Goal: Transaction & Acquisition: Purchase product/service

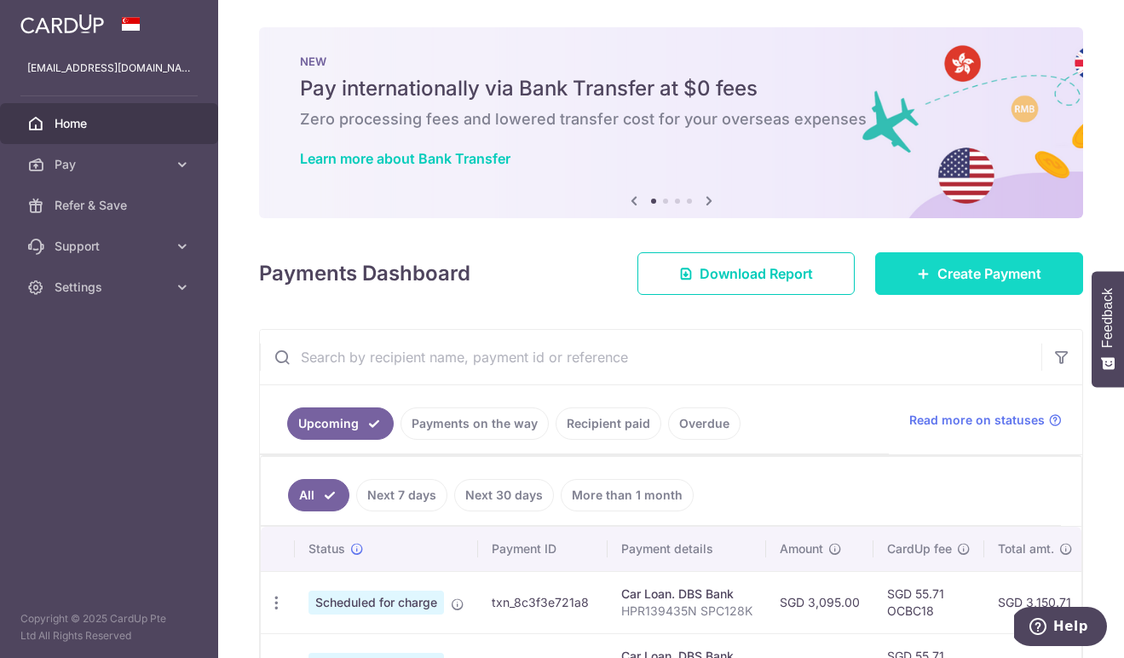
click at [937, 270] on span "Create Payment" at bounding box center [989, 273] width 104 height 20
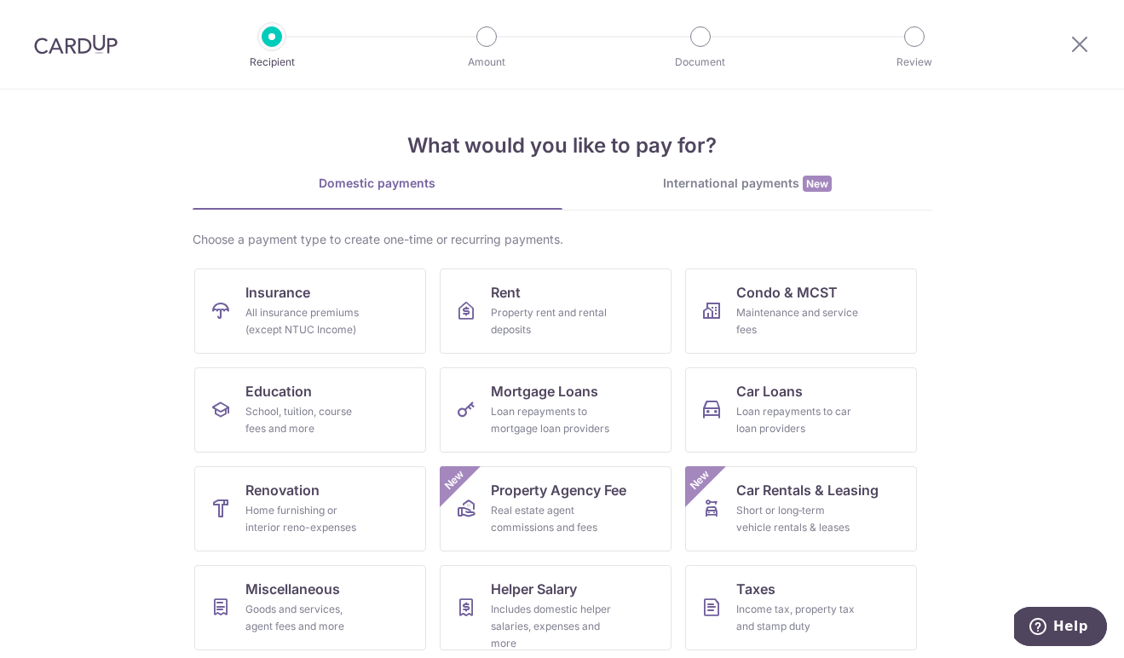
scroll to position [3, 0]
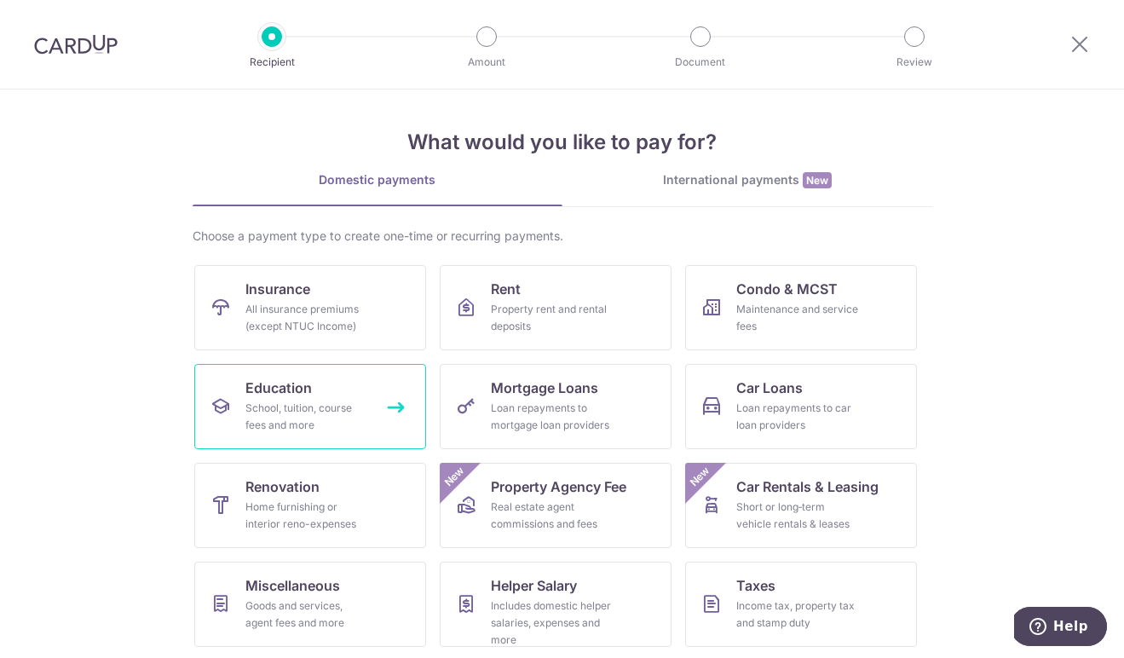
click at [251, 410] on div "School, tuition, course fees and more" at bounding box center [306, 417] width 123 height 34
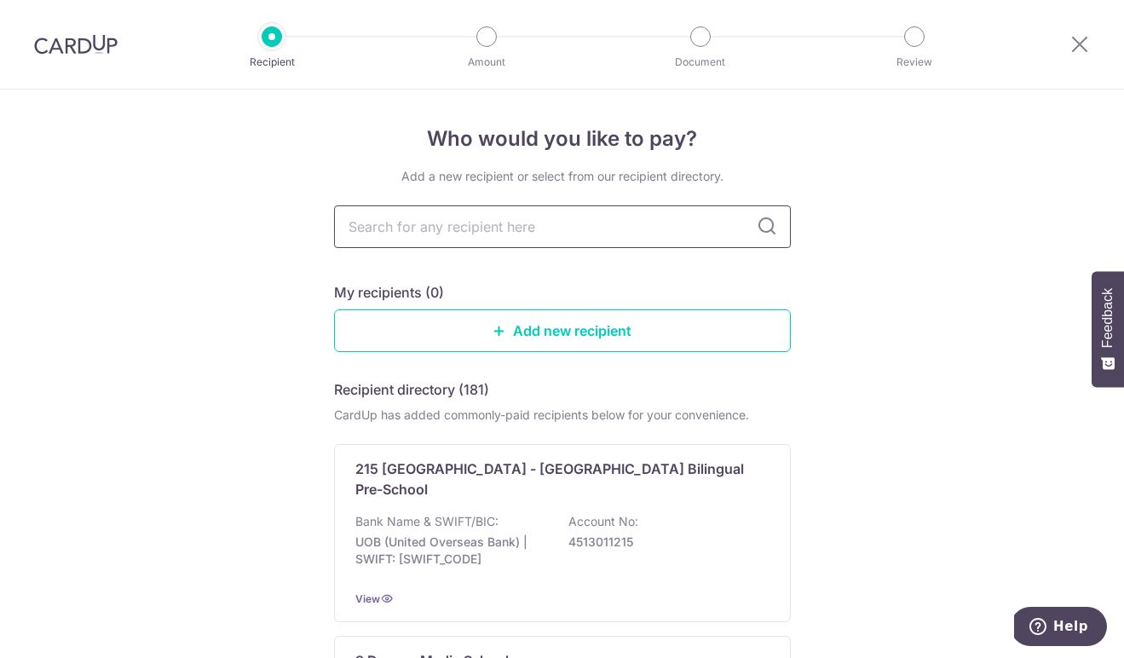
click at [418, 230] on input "text" at bounding box center [562, 226] width 457 height 43
type input "singapore raffles music"
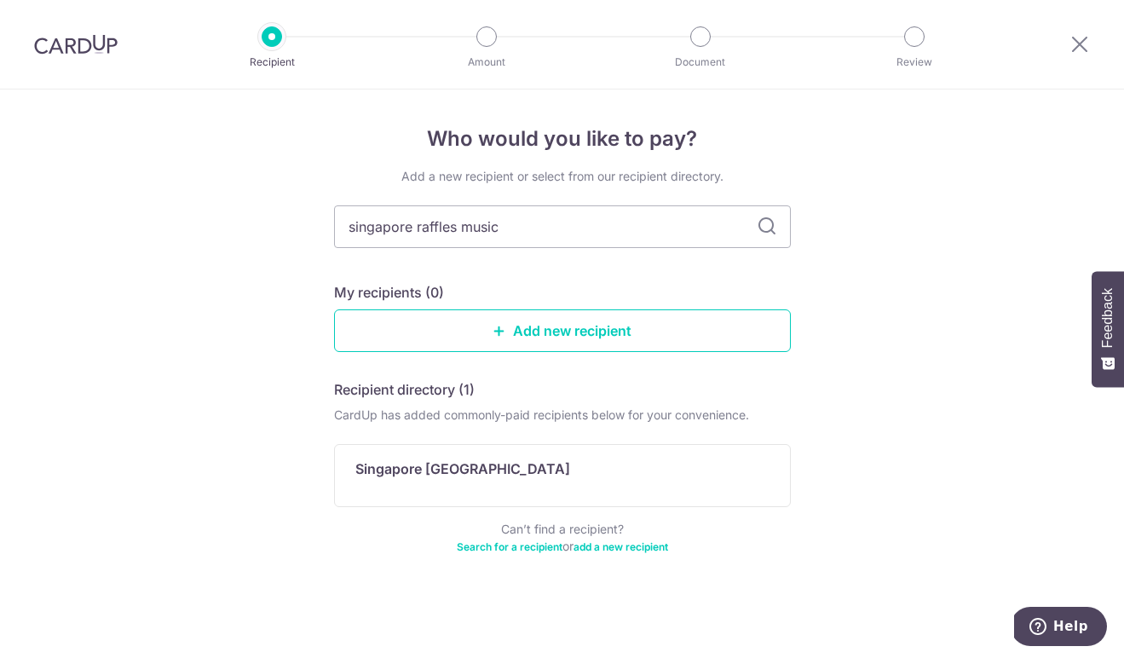
click at [763, 227] on icon at bounding box center [767, 226] width 20 height 20
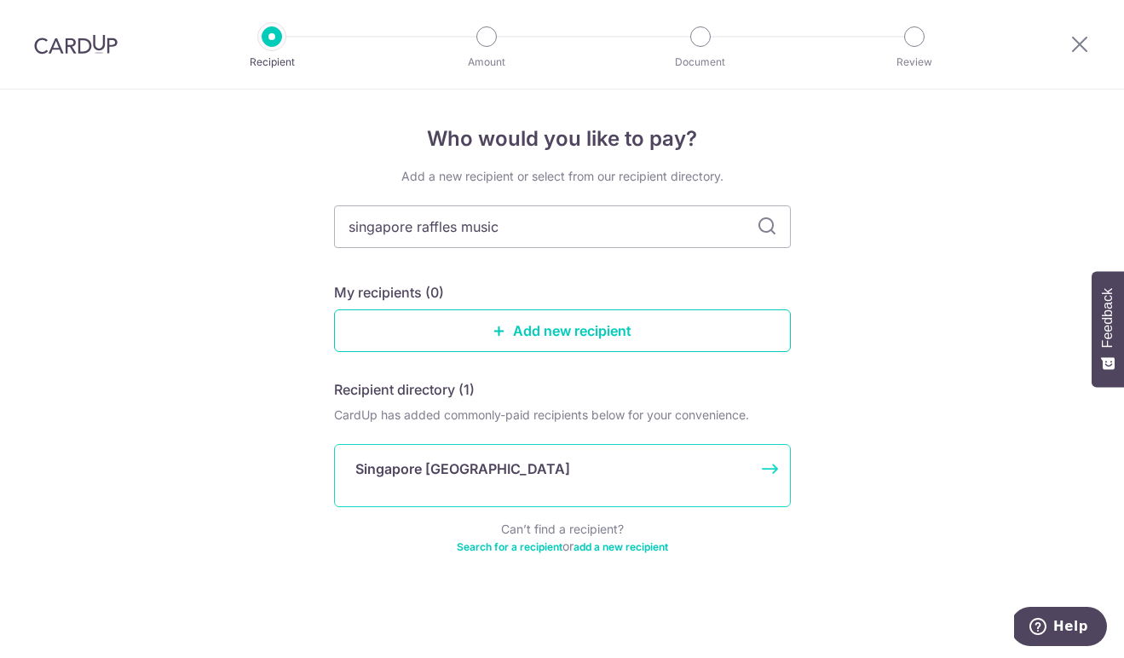
click at [480, 472] on p "Singapore [GEOGRAPHIC_DATA]" at bounding box center [462, 469] width 215 height 20
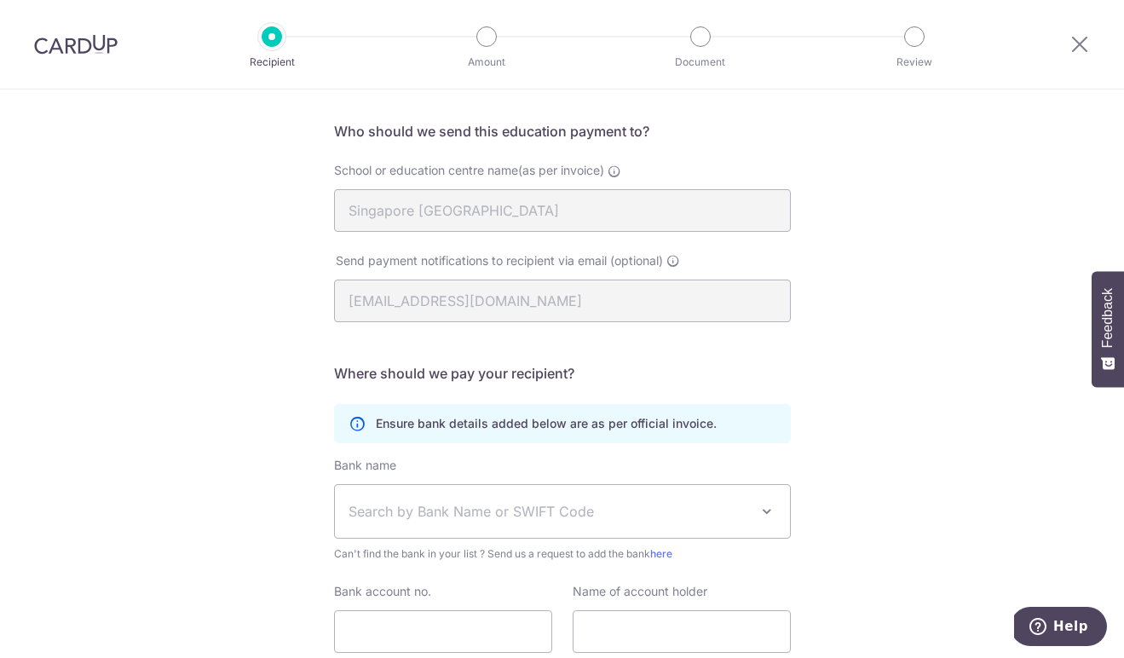
scroll to position [243, 0]
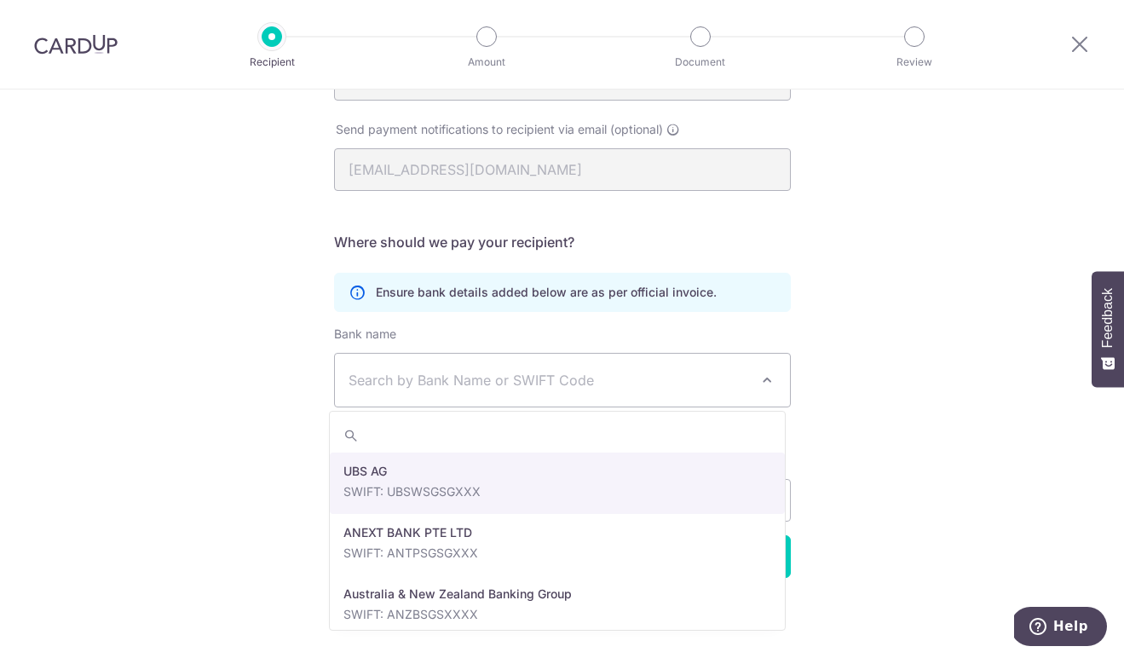
click at [390, 379] on span "Search by Bank Name or SWIFT Code" at bounding box center [549, 380] width 401 height 20
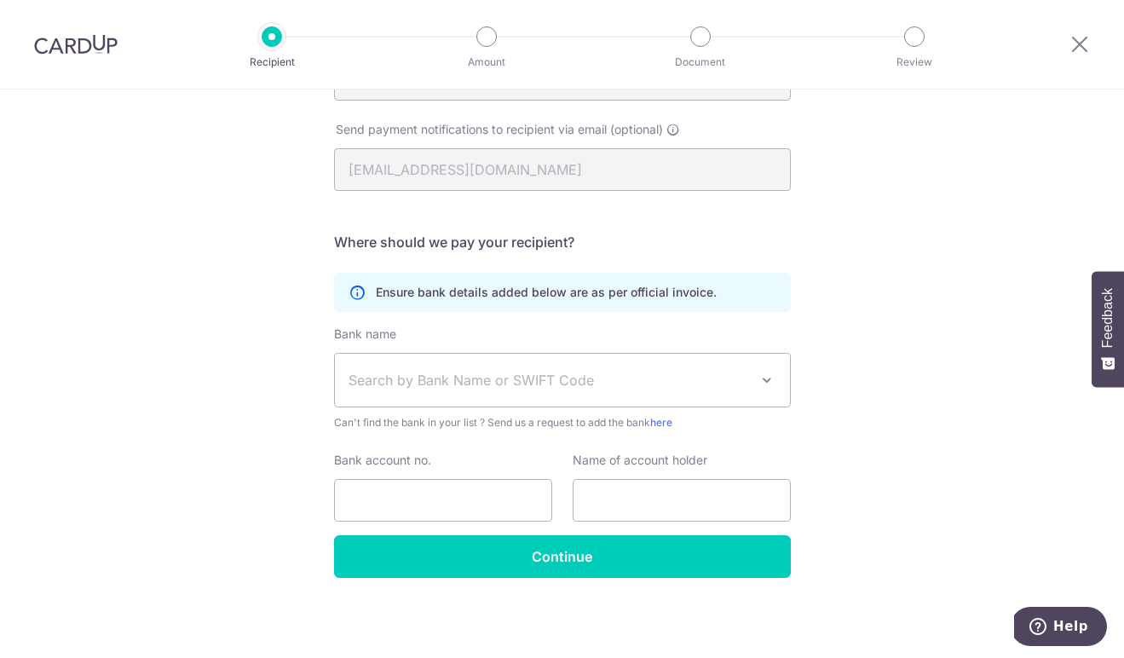
click at [407, 385] on span "Search by Bank Name or SWIFT Code" at bounding box center [549, 380] width 401 height 20
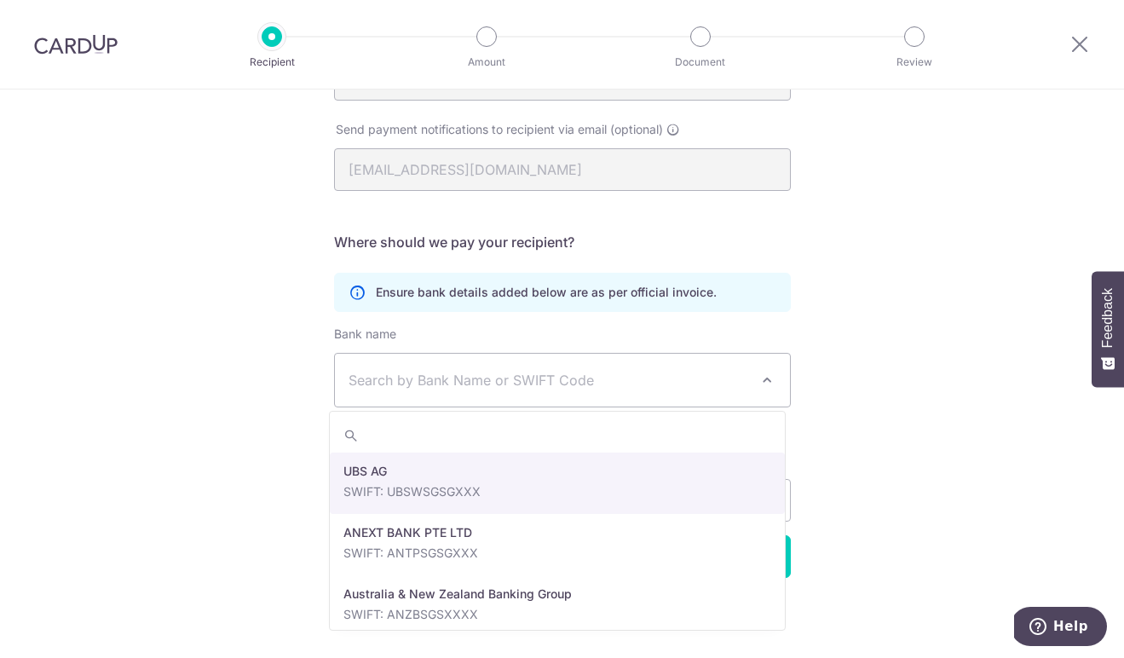
click at [407, 385] on span "Search by Bank Name or SWIFT Code" at bounding box center [549, 380] width 401 height 20
click at [405, 443] on input "search" at bounding box center [557, 435] width 455 height 34
type input "db"
select select "6"
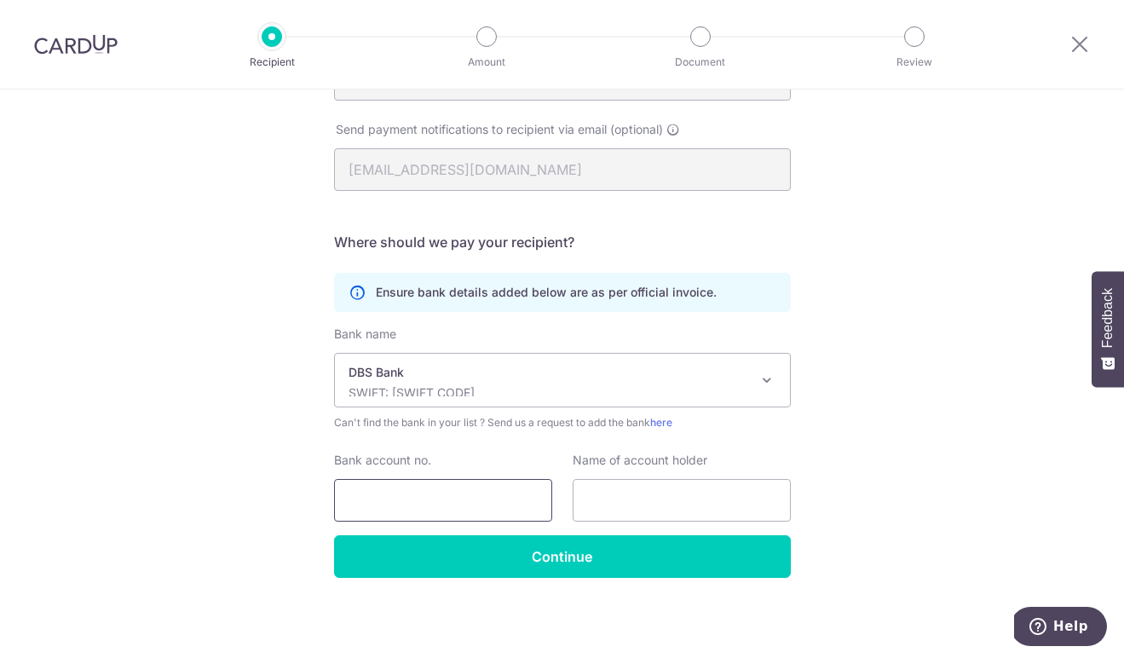
click at [404, 500] on input "Bank account no." at bounding box center [443, 500] width 218 height 43
paste input "003-902327-8"
click at [430, 501] on input "003-902327-8" at bounding box center [443, 500] width 218 height 43
type input "0039023278"
click at [683, 501] on input "text" at bounding box center [682, 500] width 218 height 43
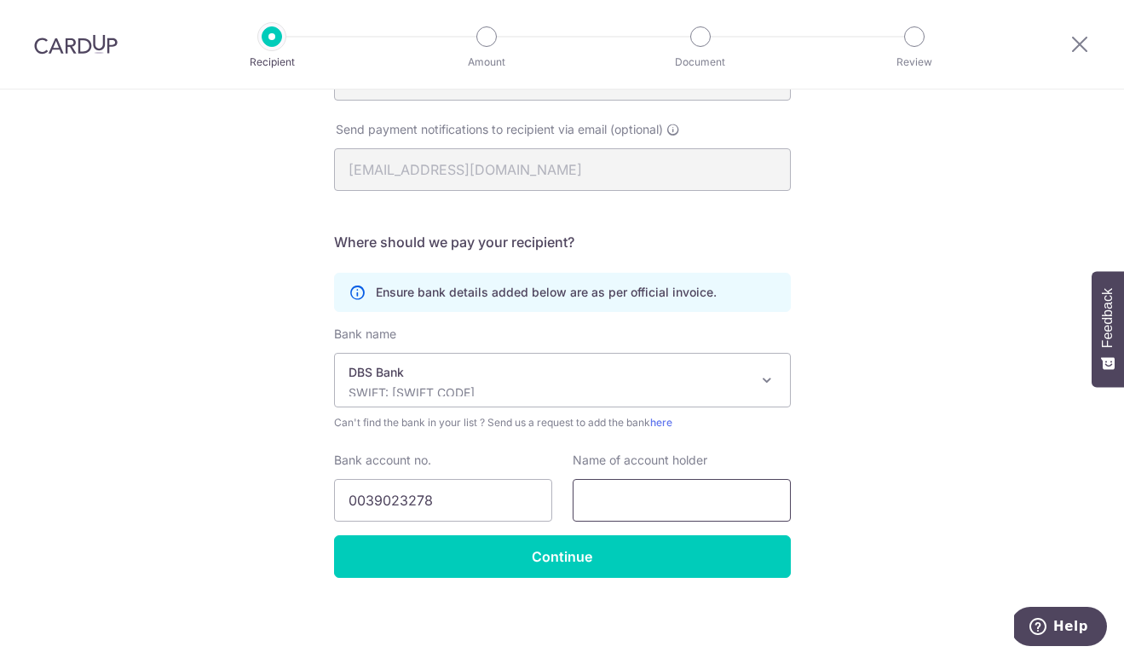
paste input "SINGAPORE RAFFLES MUSIC COLLEGE PTE LTD"
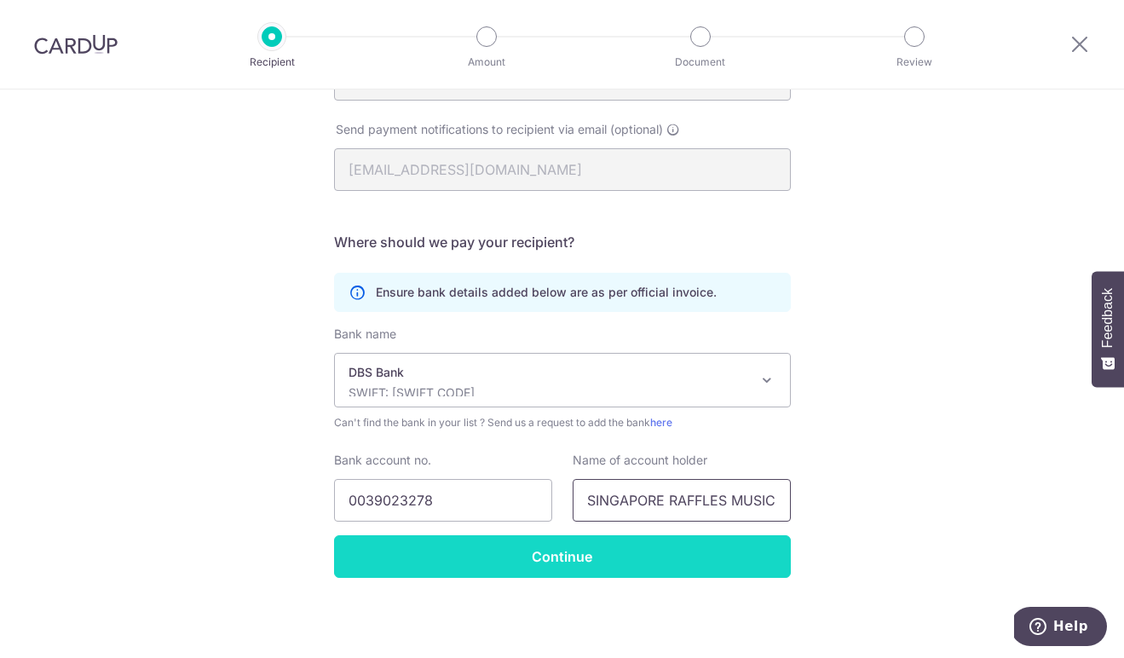
type input "SINGAPORE RAFFLES MUSIC COLLEGE PTE LTD"
click at [553, 551] on input "Continue" at bounding box center [562, 556] width 457 height 43
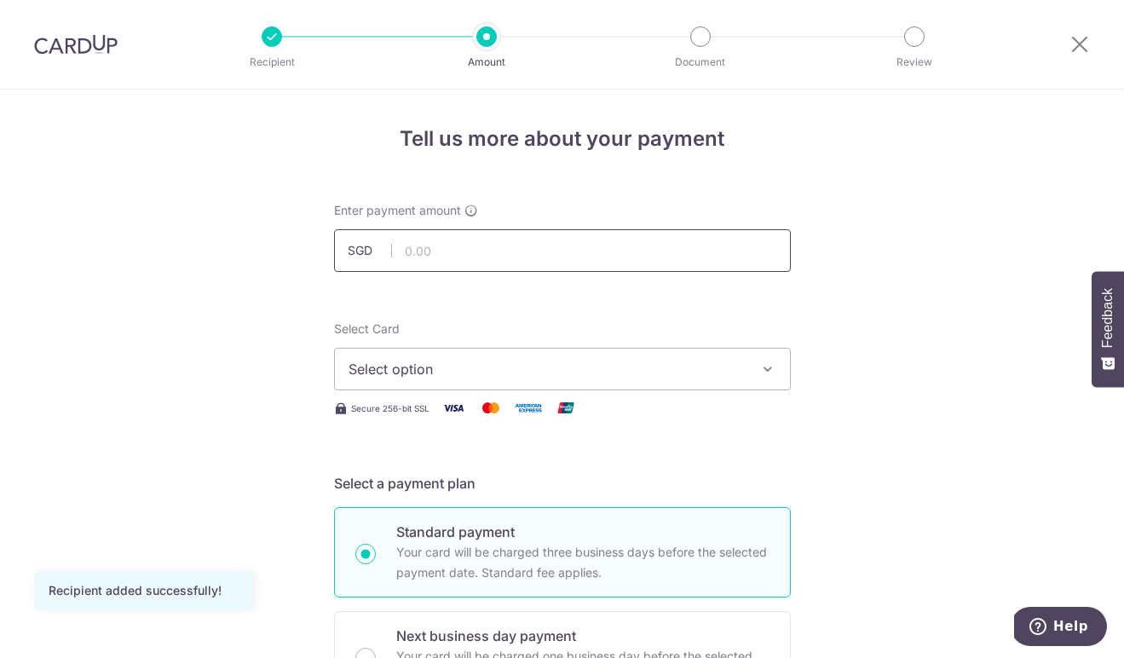
click at [428, 247] on input "text" at bounding box center [562, 250] width 457 height 43
type input "4,900.00"
click at [454, 365] on span "Select option" at bounding box center [547, 369] width 397 height 20
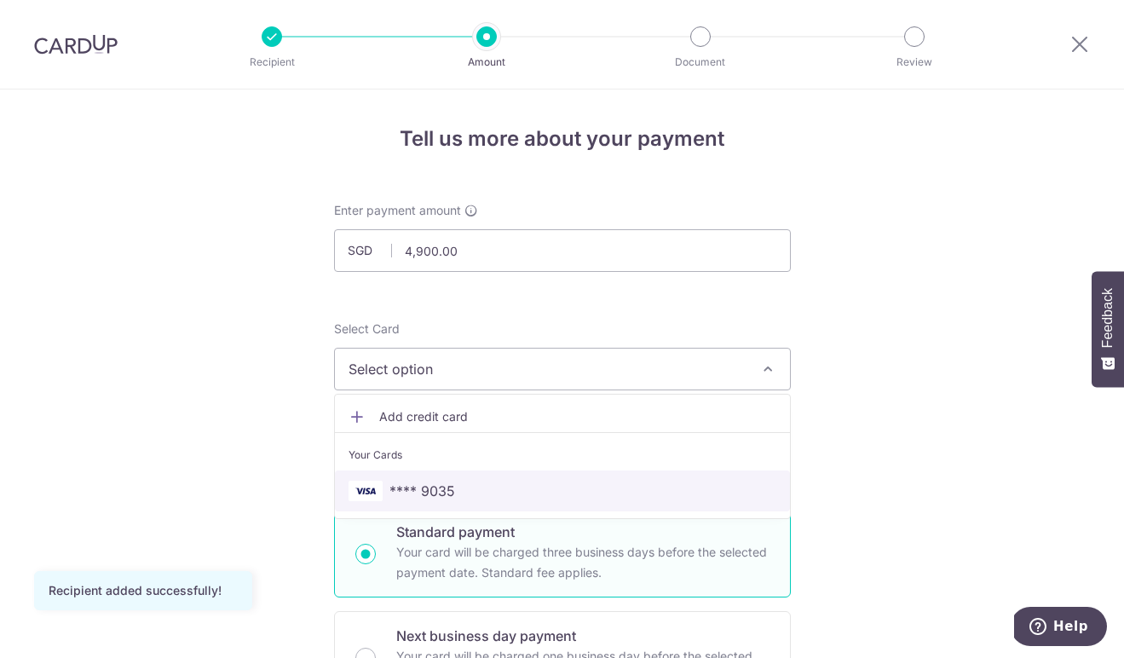
click at [426, 487] on span "**** 9035" at bounding box center [422, 491] width 66 height 20
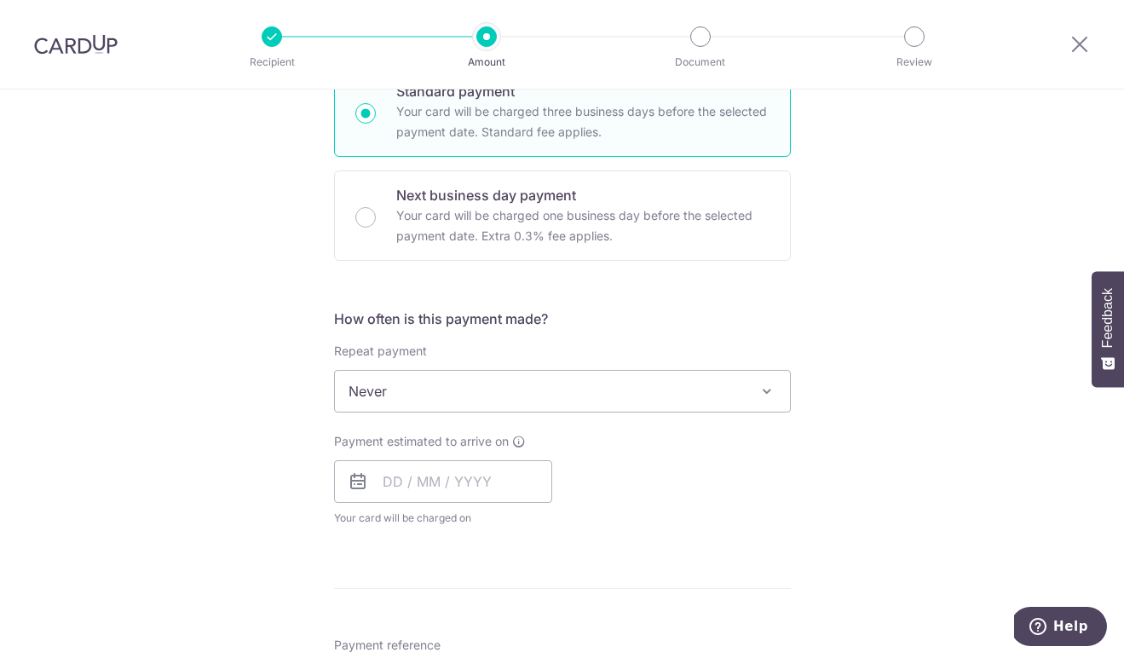
scroll to position [444, 0]
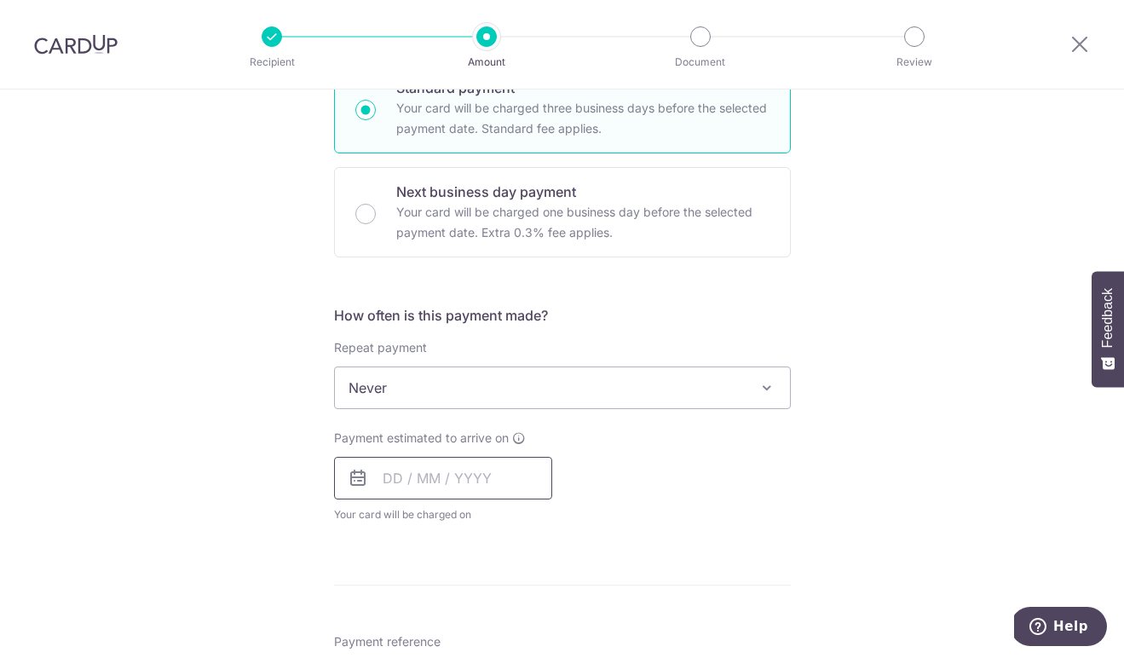
click at [399, 480] on input "text" at bounding box center [443, 478] width 218 height 43
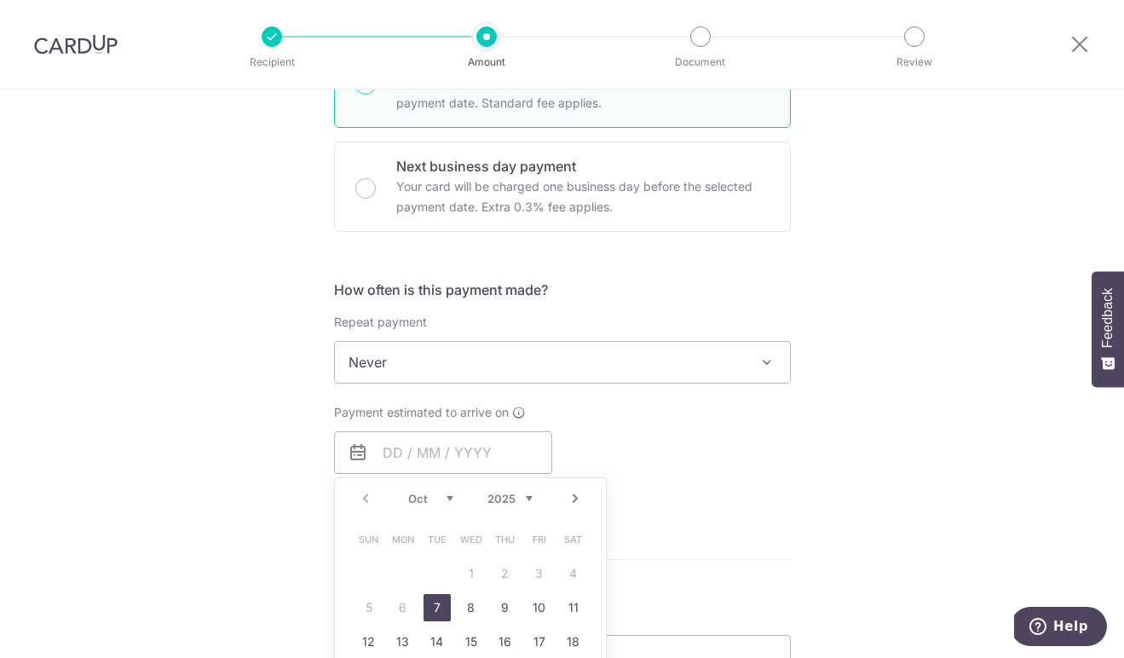
click at [433, 605] on link "7" at bounding box center [437, 607] width 27 height 27
type input "07/10/2025"
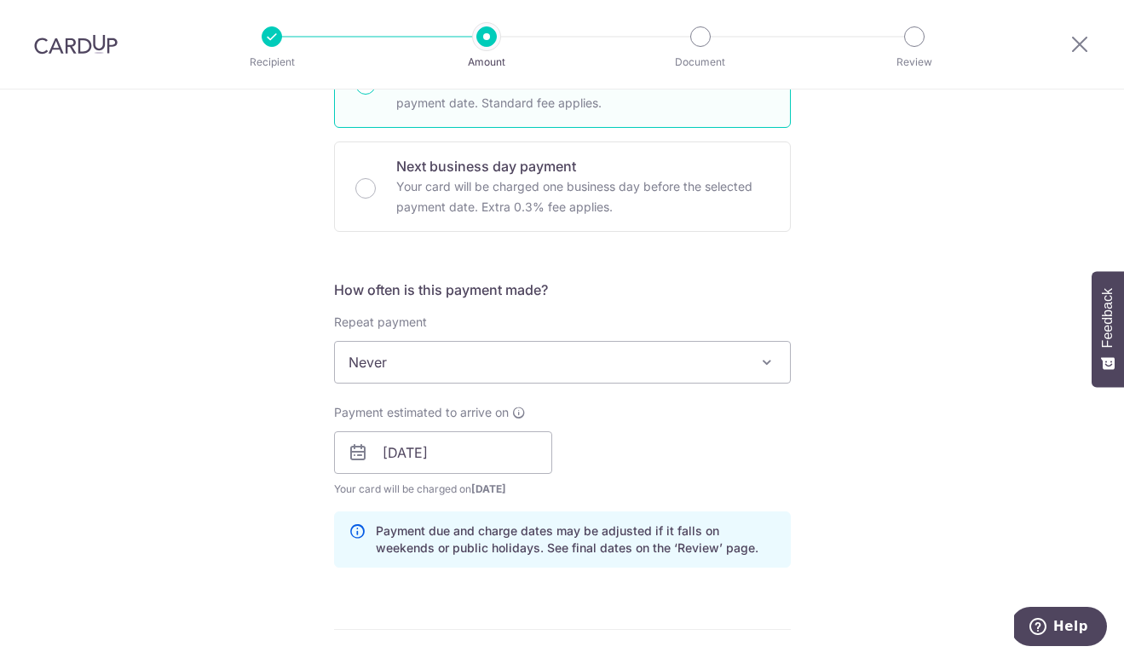
click at [208, 473] on div "Tell us more about your payment Enter payment amount SGD 4,900.00 4900.00 Recip…" at bounding box center [562, 426] width 1124 height 1612
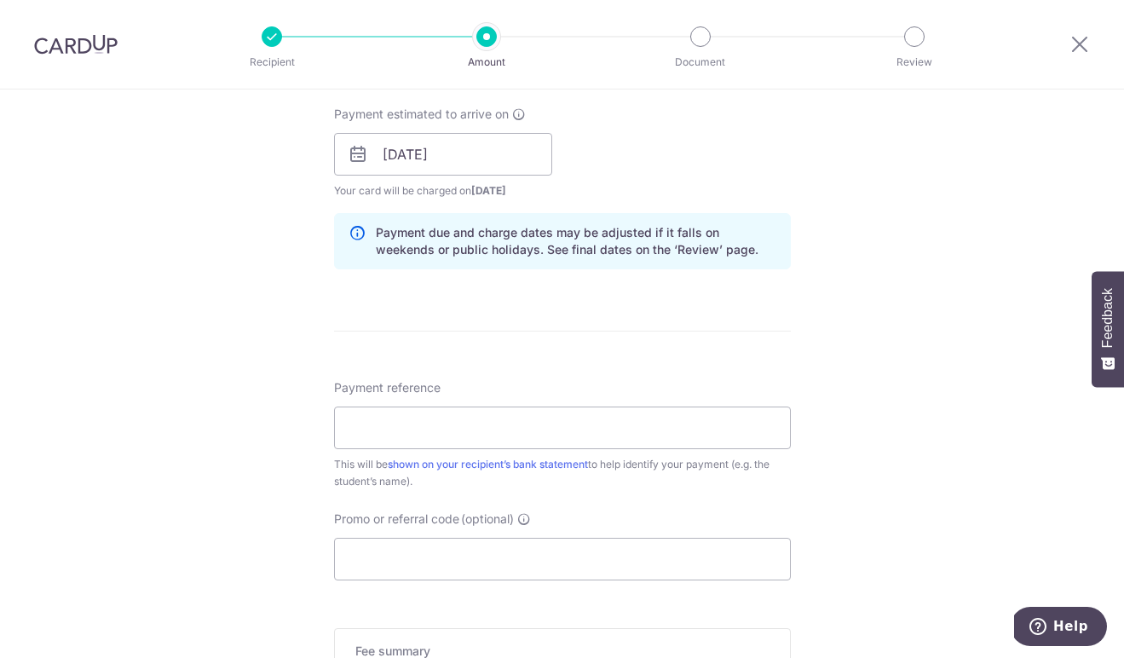
scroll to position [850, 0]
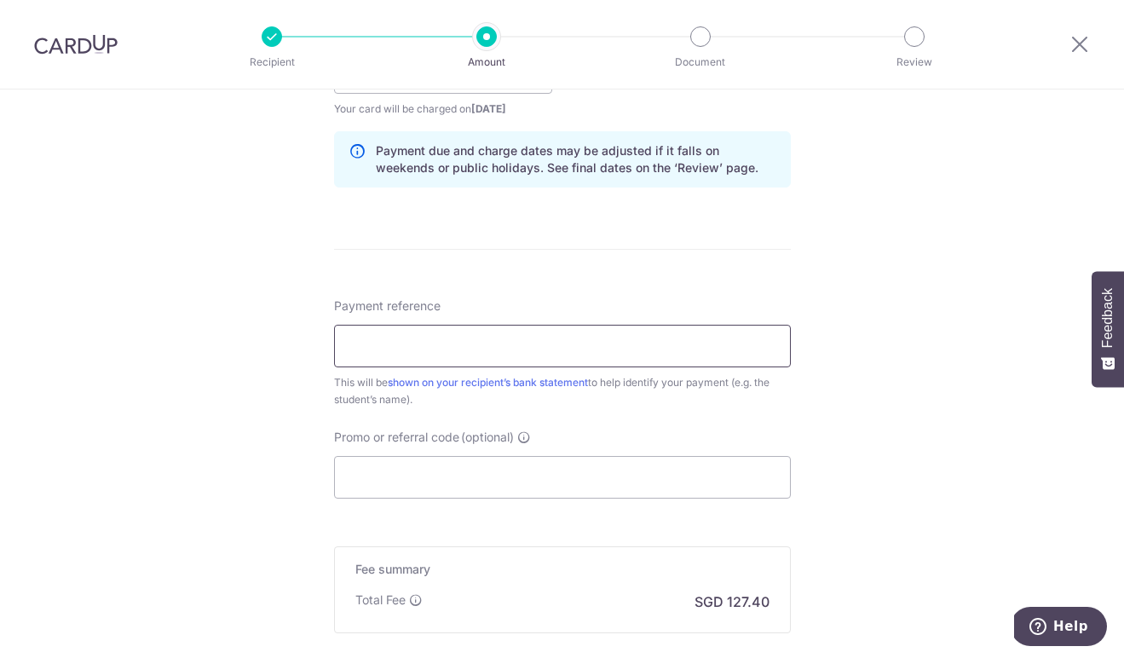
click at [378, 337] on input "Payment reference" at bounding box center [562, 346] width 457 height 43
paste input "LIU JIAQI"
paste input "2025261"
type input "LIU JIAQI 2025261"
click at [352, 467] on input "Promo or referral code (optional)" at bounding box center [562, 477] width 457 height 43
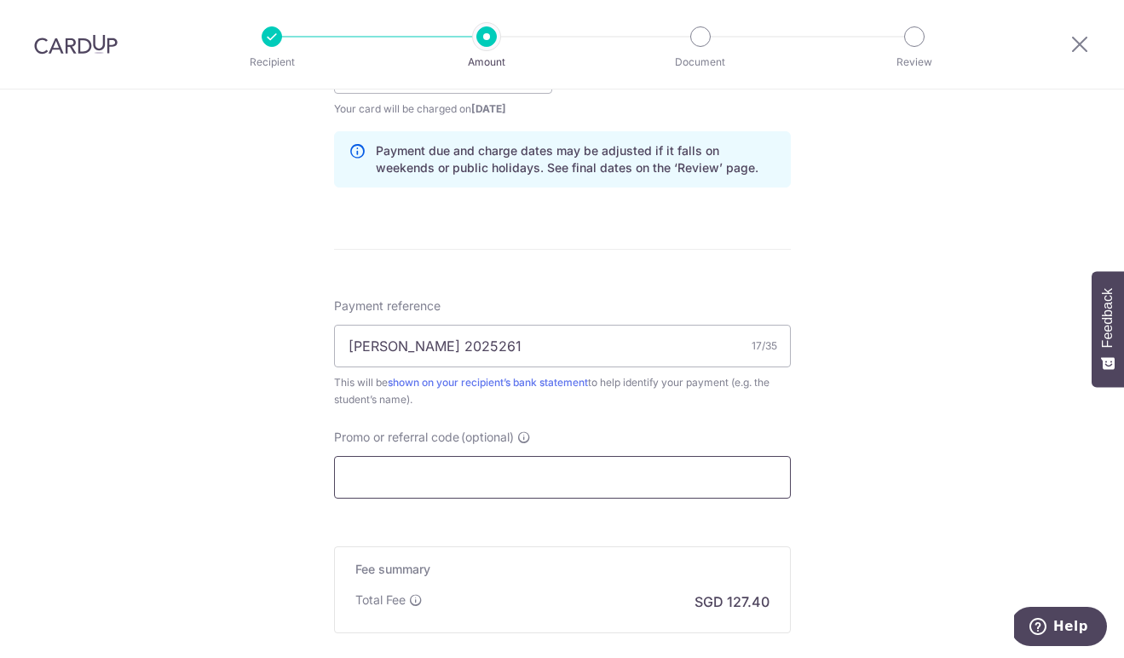
paste input "OCBC195"
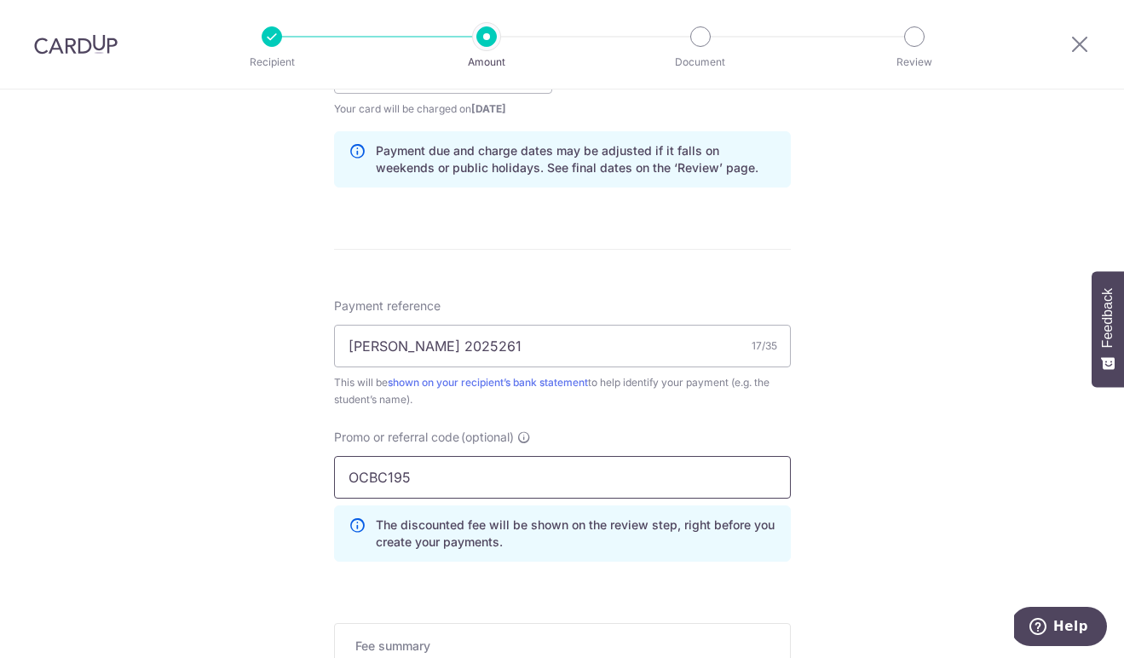
type input "OCBC195"
click at [230, 452] on div "Tell us more about your payment Enter payment amount SGD 4,900.00 4900.00 Recip…" at bounding box center [562, 84] width 1124 height 1688
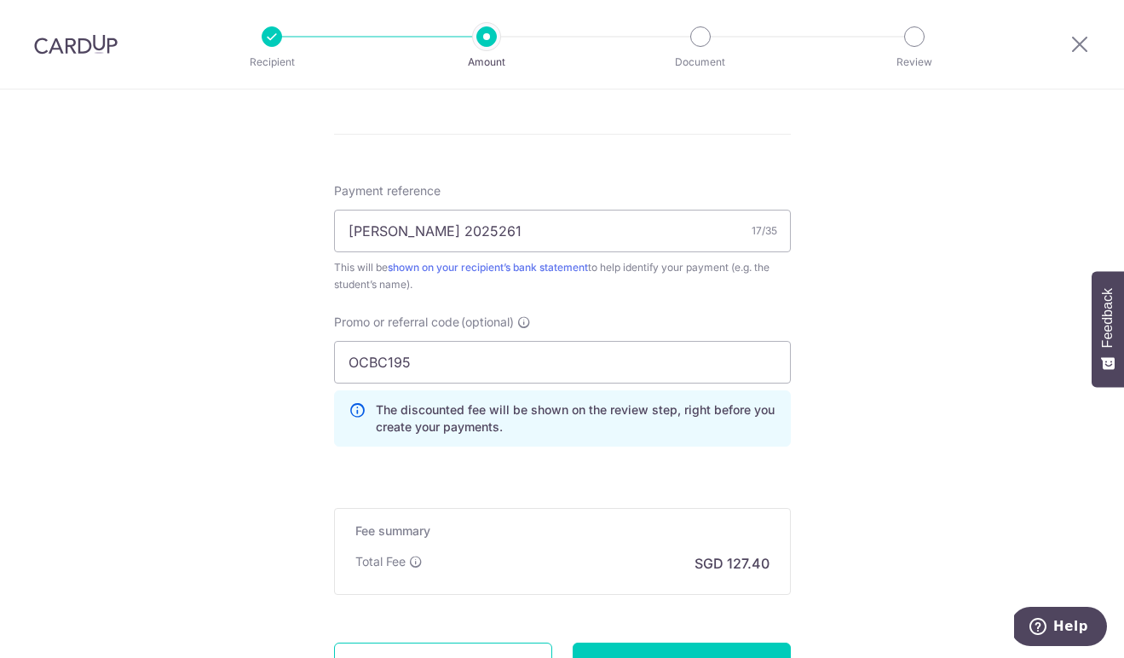
scroll to position [1120, 0]
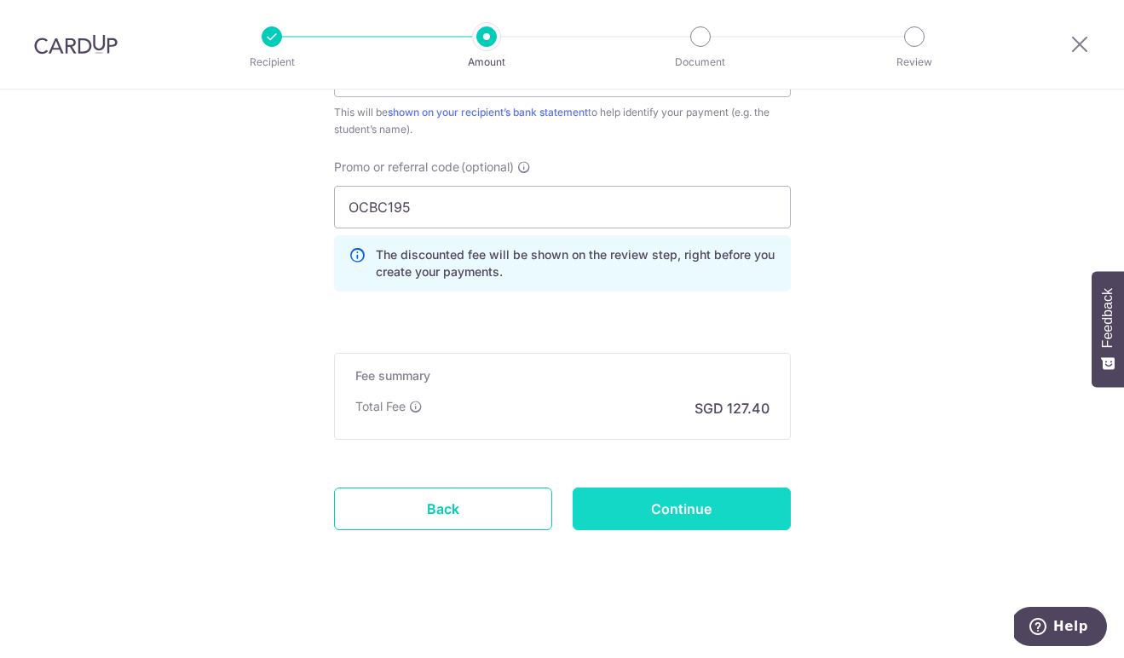
click at [681, 505] on input "Continue" at bounding box center [682, 508] width 218 height 43
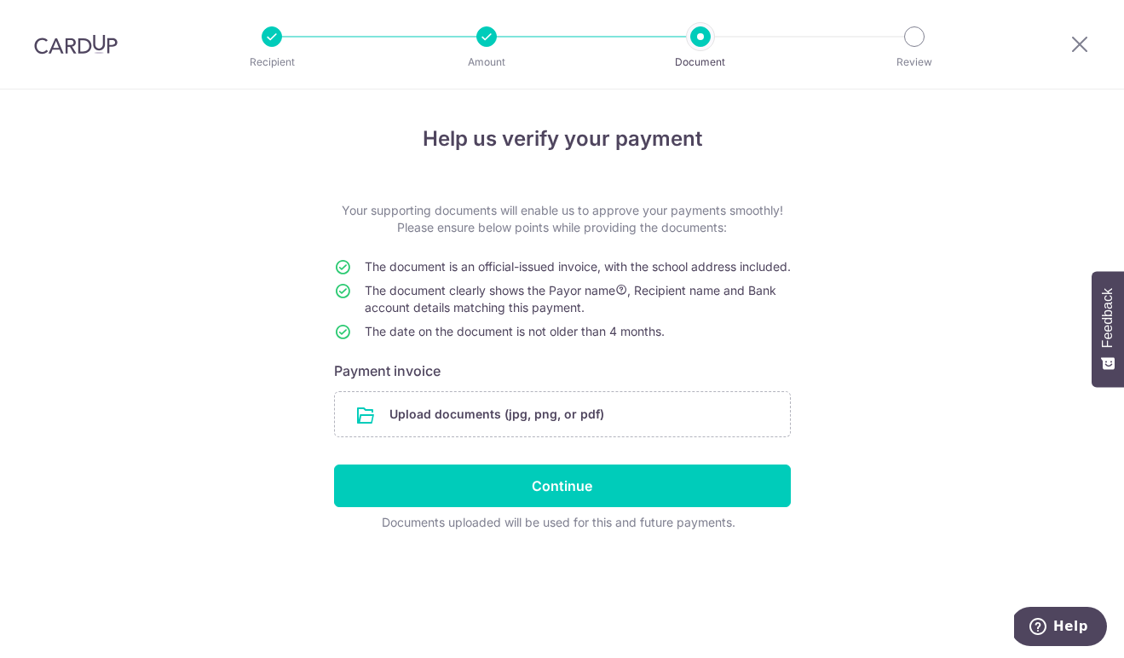
click at [81, 45] on img at bounding box center [76, 44] width 84 height 20
